Goal: Information Seeking & Learning: Learn about a topic

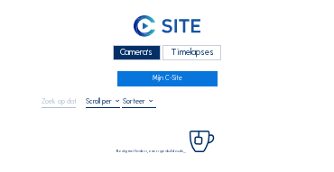
click at [125, 51] on div "Camera's" at bounding box center [137, 52] width 48 height 15
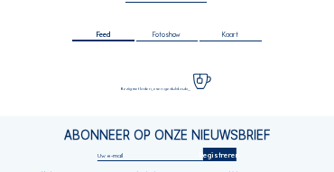
scroll to position [108, 0]
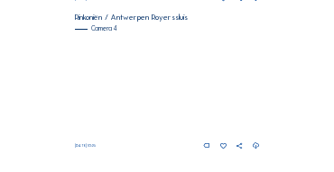
scroll to position [781, 0]
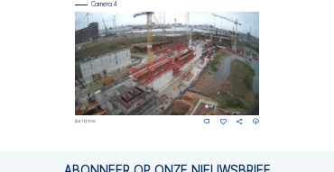
click at [190, 50] on img at bounding box center [167, 64] width 185 height 104
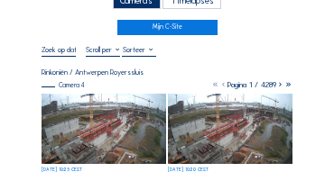
scroll to position [54, 0]
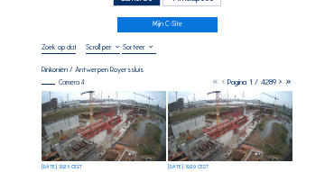
click at [91, 97] on img at bounding box center [104, 126] width 125 height 70
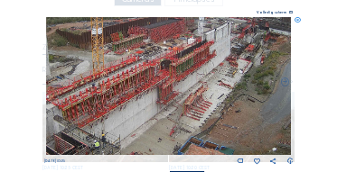
click at [298, 19] on icon at bounding box center [297, 20] width 6 height 6
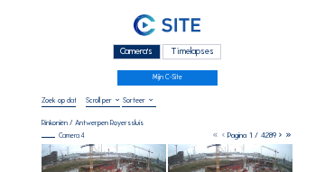
scroll to position [0, 0]
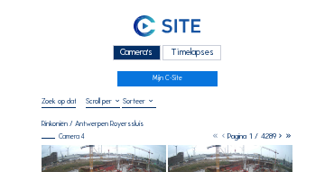
click at [142, 57] on div "Camera's" at bounding box center [137, 52] width 48 height 15
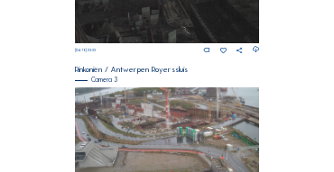
scroll to position [513, 0]
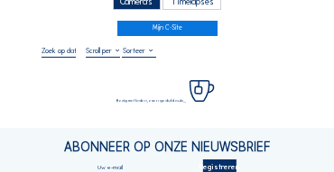
scroll to position [54, 0]
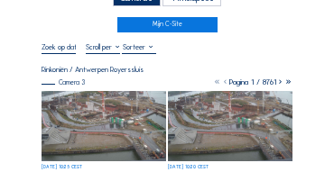
click at [88, 109] on img at bounding box center [104, 126] width 125 height 70
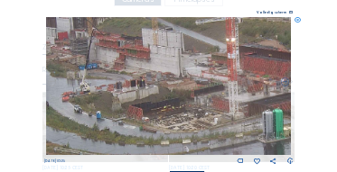
drag, startPoint x: 127, startPoint y: 46, endPoint x: 127, endPoint y: 58, distance: 11.7
click at [127, 58] on img at bounding box center [168, 86] width 245 height 138
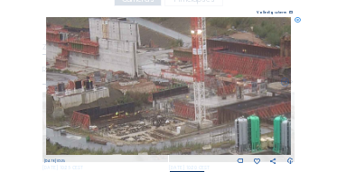
drag, startPoint x: 188, startPoint y: 108, endPoint x: 132, endPoint y: 103, distance: 56.2
click at [132, 103] on img at bounding box center [168, 86] width 245 height 138
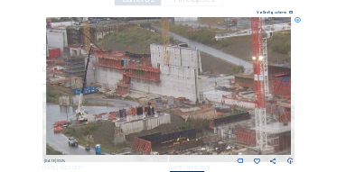
drag, startPoint x: 106, startPoint y: 82, endPoint x: 168, endPoint y: 108, distance: 66.7
click at [168, 108] on img at bounding box center [168, 86] width 245 height 138
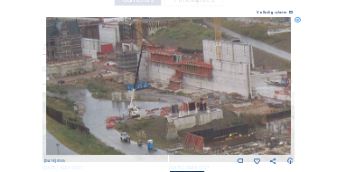
drag, startPoint x: 125, startPoint y: 104, endPoint x: 178, endPoint y: 99, distance: 52.5
click at [178, 99] on img at bounding box center [168, 86] width 245 height 138
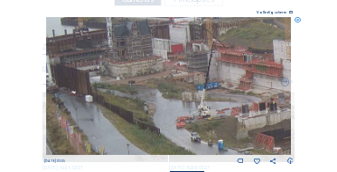
drag, startPoint x: 134, startPoint y: 95, endPoint x: 199, endPoint y: 95, distance: 65.9
click at [199, 95] on img at bounding box center [168, 86] width 245 height 138
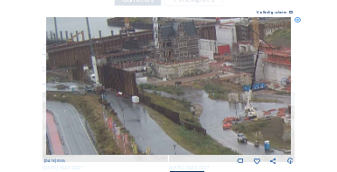
drag, startPoint x: 114, startPoint y: 92, endPoint x: 201, endPoint y: 93, distance: 87.5
click at [201, 93] on img at bounding box center [168, 86] width 245 height 138
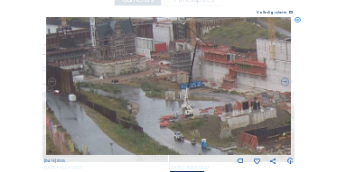
drag, startPoint x: 233, startPoint y: 99, endPoint x: 198, endPoint y: 99, distance: 35.2
click at [190, 99] on img at bounding box center [168, 86] width 245 height 138
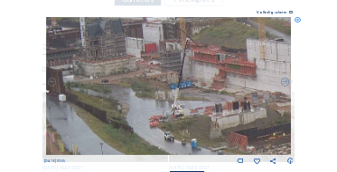
click at [169, 97] on img at bounding box center [168, 86] width 245 height 138
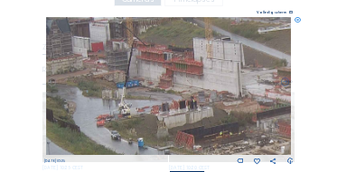
drag, startPoint x: 198, startPoint y: 97, endPoint x: 173, endPoint y: 97, distance: 24.4
click at [173, 97] on img at bounding box center [168, 86] width 245 height 138
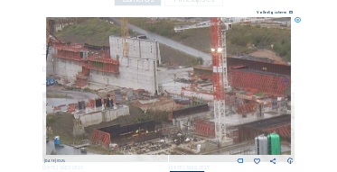
drag, startPoint x: 236, startPoint y: 100, endPoint x: 153, endPoint y: 97, distance: 83.1
click at [153, 97] on img at bounding box center [168, 86] width 245 height 138
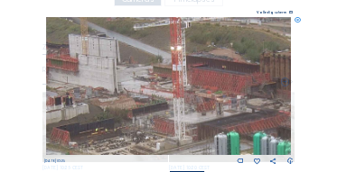
drag, startPoint x: 230, startPoint y: 101, endPoint x: 195, endPoint y: 100, distance: 35.2
click at [195, 100] on img at bounding box center [168, 86] width 245 height 138
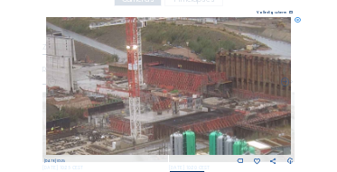
drag, startPoint x: 211, startPoint y: 100, endPoint x: 167, endPoint y: 99, distance: 44.2
click at [167, 99] on img at bounding box center [168, 86] width 245 height 138
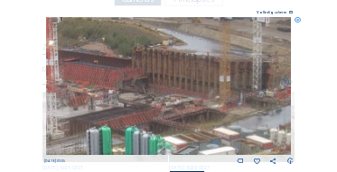
drag, startPoint x: 188, startPoint y: 105, endPoint x: 104, endPoint y: 100, distance: 84.0
click at [104, 100] on img at bounding box center [168, 86] width 245 height 138
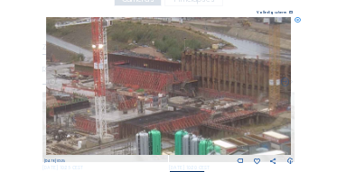
drag, startPoint x: 142, startPoint y: 104, endPoint x: 185, endPoint y: 107, distance: 43.5
click at [185, 107] on img at bounding box center [168, 86] width 245 height 138
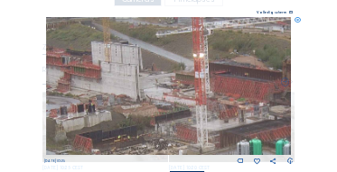
drag, startPoint x: 134, startPoint y: 103, endPoint x: 192, endPoint y: 108, distance: 58.0
click at [192, 108] on img at bounding box center [168, 86] width 245 height 138
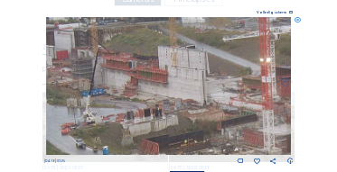
drag, startPoint x: 126, startPoint y: 101, endPoint x: 199, endPoint y: 106, distance: 72.4
click at [199, 106] on img at bounding box center [168, 86] width 245 height 138
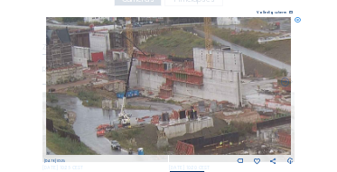
drag, startPoint x: 133, startPoint y: 103, endPoint x: 155, endPoint y: 104, distance: 22.6
click at [155, 104] on img at bounding box center [168, 86] width 245 height 138
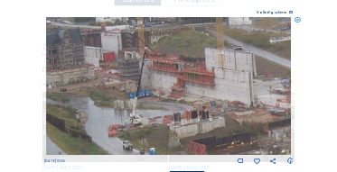
click at [299, 23] on icon at bounding box center [297, 20] width 6 height 6
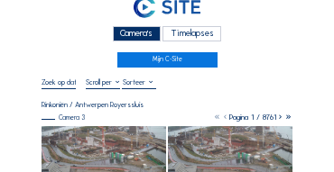
scroll to position [18, 0]
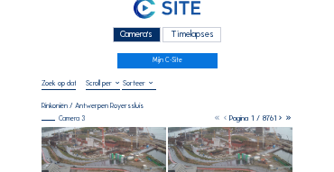
click at [125, 32] on div "Camera's" at bounding box center [137, 34] width 48 height 15
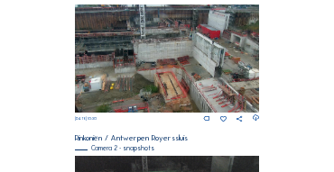
scroll to position [329, 0]
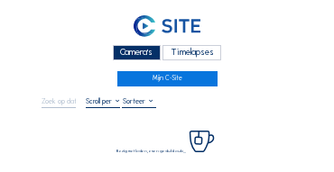
click at [125, 51] on div "Camera's" at bounding box center [137, 52] width 48 height 15
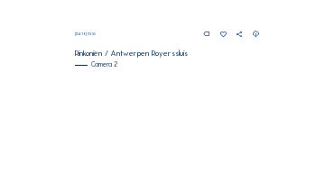
scroll to position [289, 0]
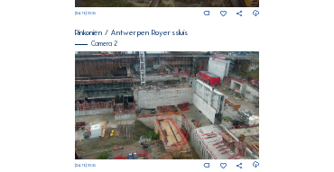
click at [171, 62] on img at bounding box center [167, 105] width 185 height 108
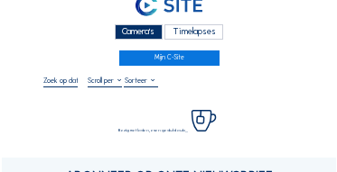
scroll to position [54, 0]
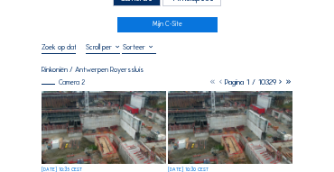
click at [127, 118] on img at bounding box center [104, 127] width 125 height 73
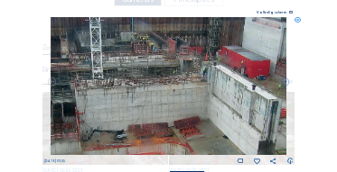
drag, startPoint x: 145, startPoint y: 50, endPoint x: 147, endPoint y: 60, distance: 11.0
click at [147, 60] on img at bounding box center [169, 86] width 236 height 138
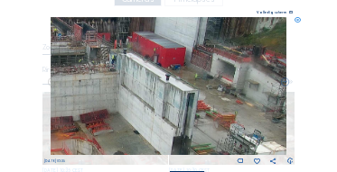
drag, startPoint x: 160, startPoint y: 89, endPoint x: 56, endPoint y: 75, distance: 104.8
click at [56, 75] on img at bounding box center [169, 86] width 236 height 138
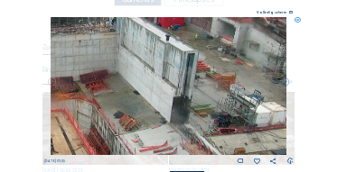
drag, startPoint x: 211, startPoint y: 96, endPoint x: 159, endPoint y: 57, distance: 65.2
click at [159, 57] on img at bounding box center [169, 86] width 236 height 138
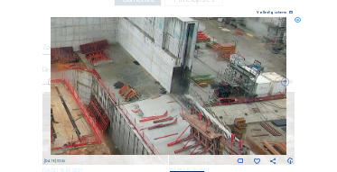
drag, startPoint x: 238, startPoint y: 113, endPoint x: 231, endPoint y: 82, distance: 31.5
click at [231, 82] on img at bounding box center [169, 86] width 236 height 138
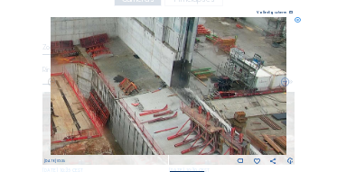
click at [234, 89] on img at bounding box center [169, 86] width 236 height 138
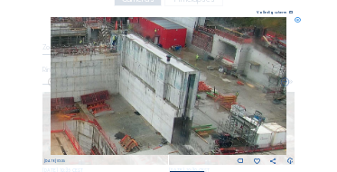
drag, startPoint x: 242, startPoint y: 82, endPoint x: 243, endPoint y: 140, distance: 57.8
click at [243, 140] on img at bounding box center [169, 86] width 236 height 138
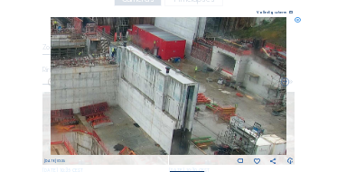
drag, startPoint x: 243, startPoint y: 123, endPoint x: 217, endPoint y: 134, distance: 28.3
click at [217, 134] on img at bounding box center [169, 86] width 236 height 138
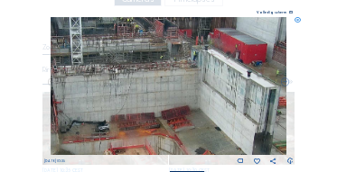
drag, startPoint x: 143, startPoint y: 126, endPoint x: 240, endPoint y: 131, distance: 96.7
click at [240, 131] on img at bounding box center [169, 86] width 236 height 138
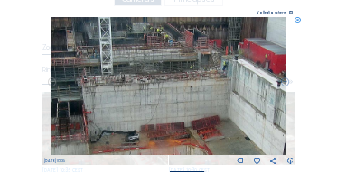
drag, startPoint x: 160, startPoint y: 114, endPoint x: 172, endPoint y: 123, distance: 15.5
click at [172, 123] on img at bounding box center [169, 86] width 236 height 138
